Goal: Find specific page/section: Find specific page/section

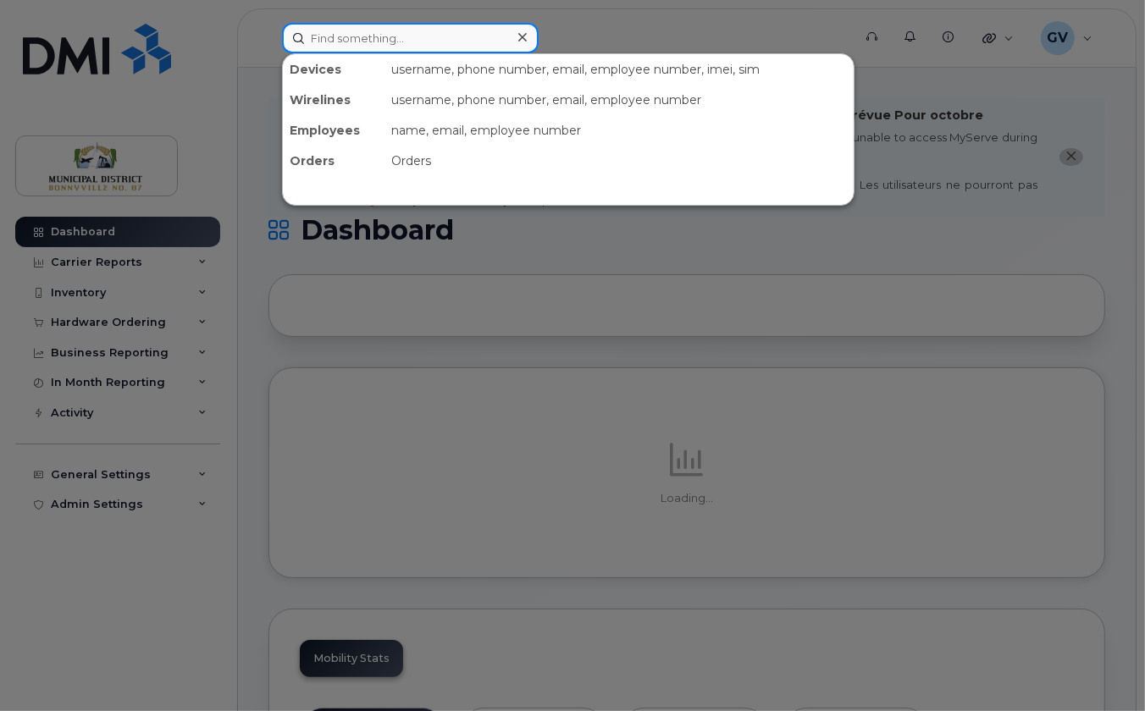
click at [442, 38] on input at bounding box center [410, 38] width 257 height 30
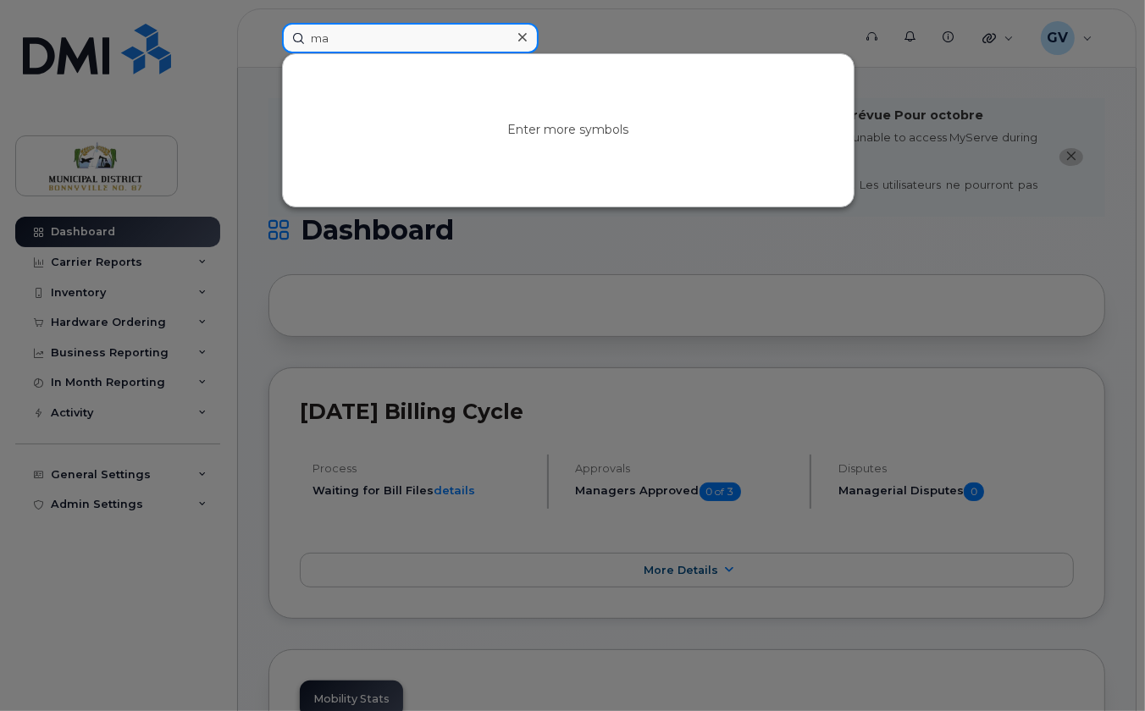
type input "m"
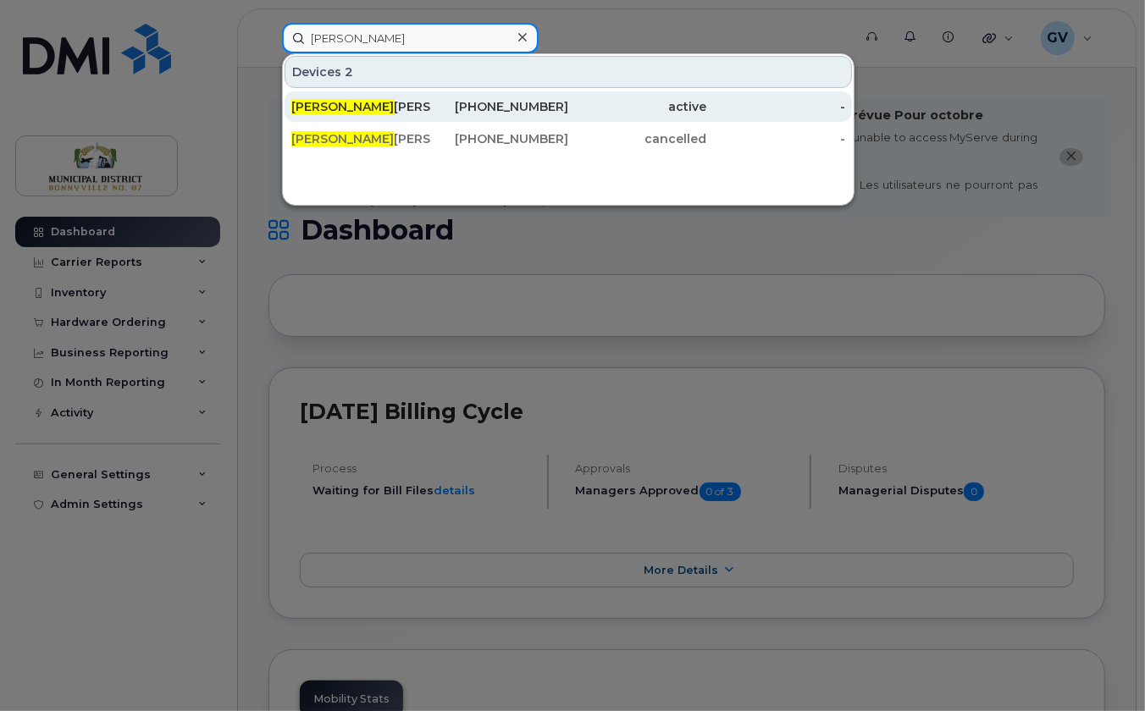
type input "[PERSON_NAME]"
click at [376, 98] on div "[PERSON_NAME]" at bounding box center [360, 106] width 139 height 17
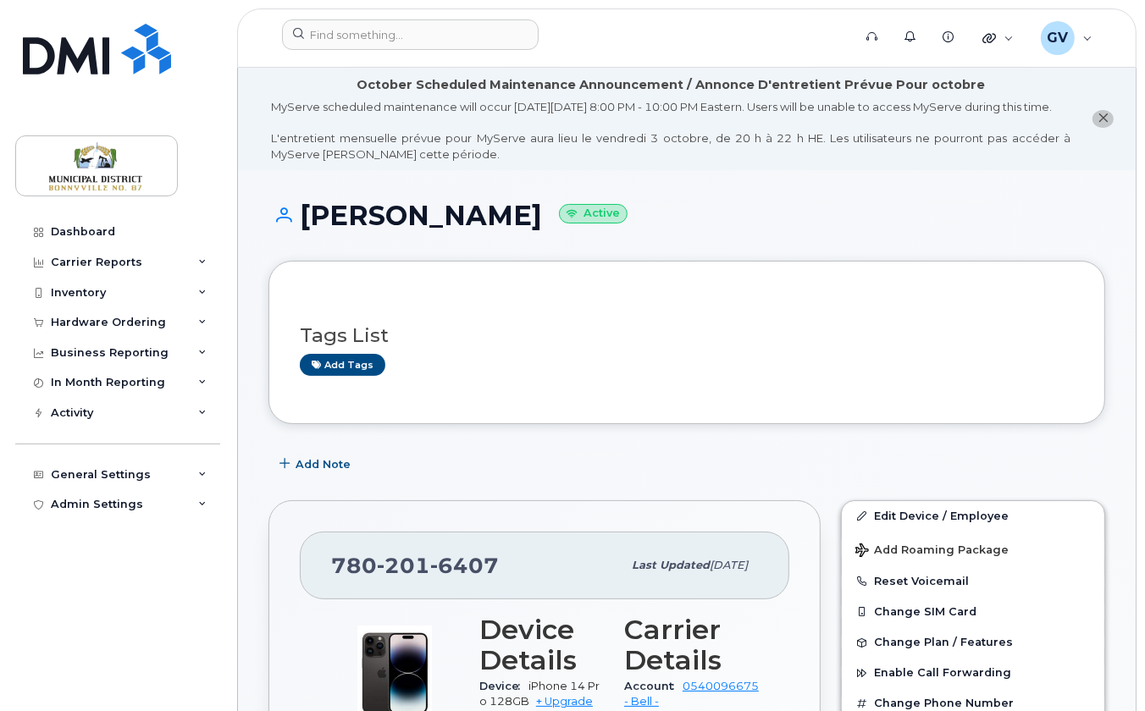
scroll to position [314, 0]
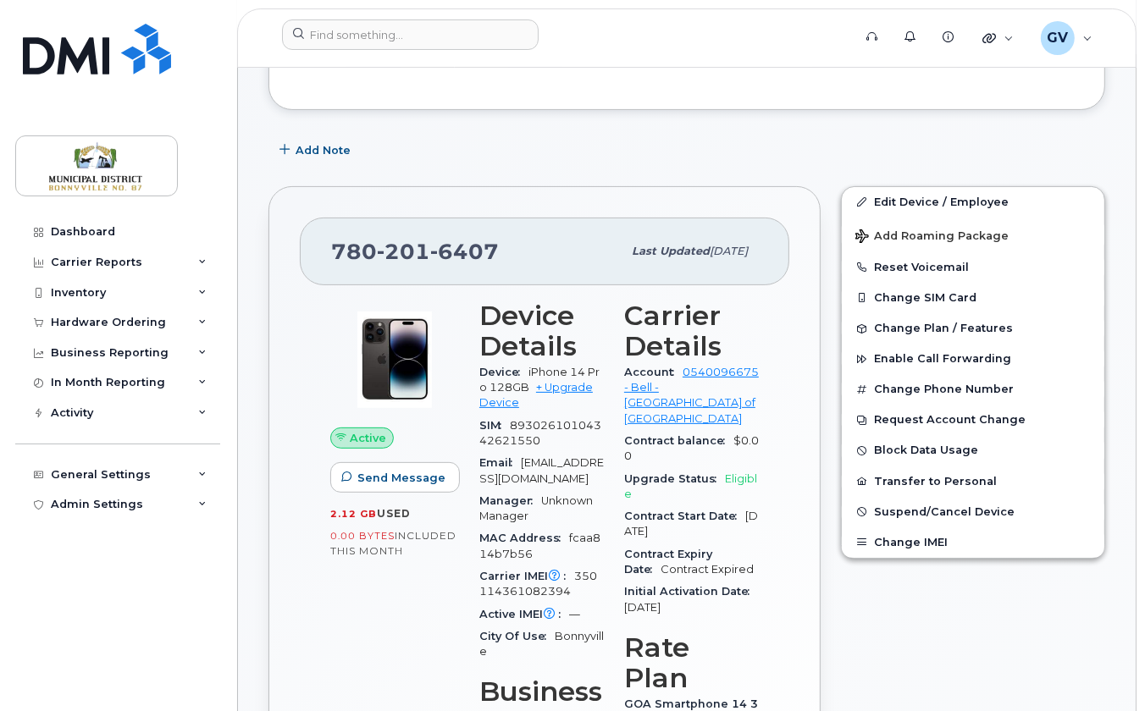
click at [258, 330] on div "780 201 6407 Last updated Sep 02, 2025 Active Send Message 2.12 GB  used 0.00 B…" at bounding box center [544, 561] width 572 height 771
